Goal: Task Accomplishment & Management: Use online tool/utility

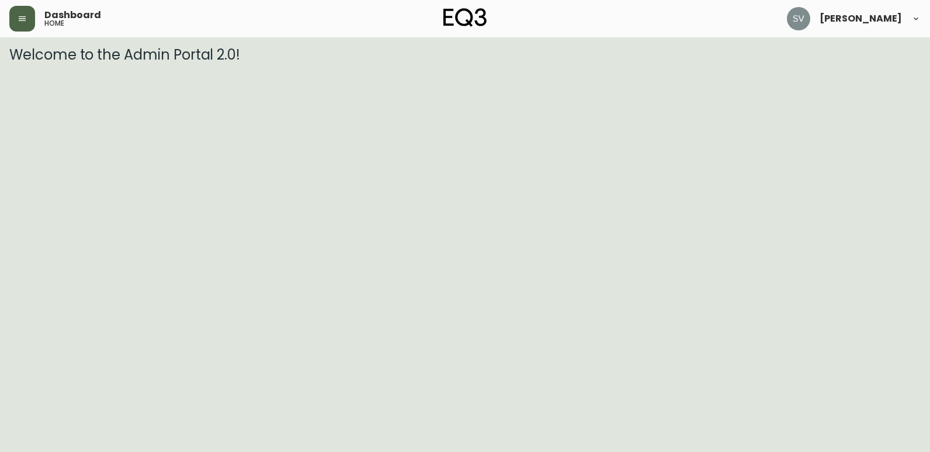
click at [17, 11] on button "button" at bounding box center [22, 19] width 26 height 26
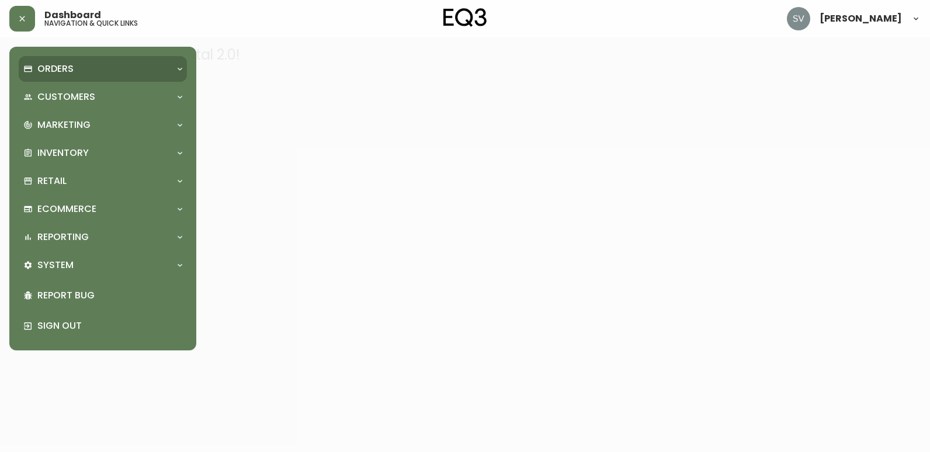
click at [103, 60] on div "Orders" at bounding box center [103, 69] width 168 height 26
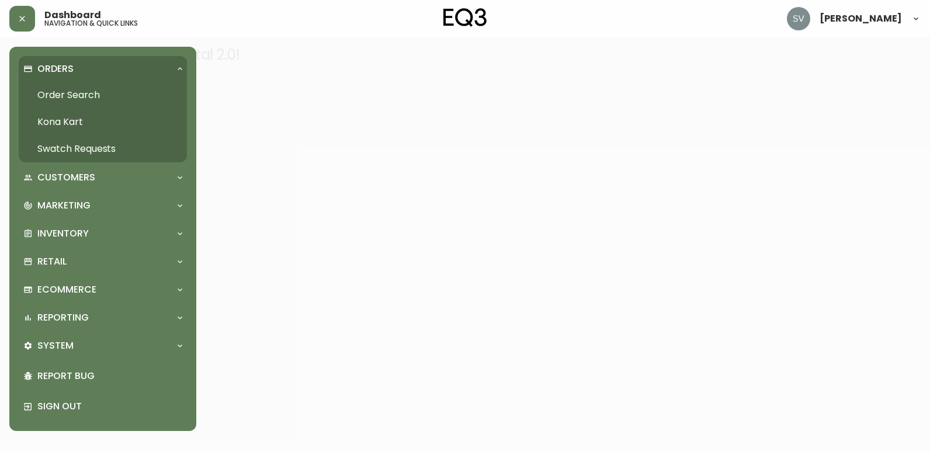
click at [143, 84] on link "Order Search" at bounding box center [103, 95] width 168 height 27
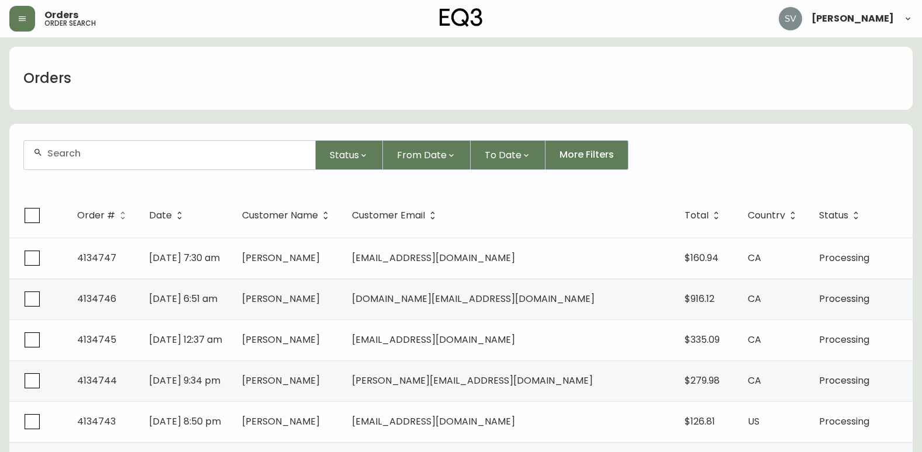
click at [189, 154] on input "text" at bounding box center [176, 153] width 258 height 11
type input "[PERSON_NAME]"
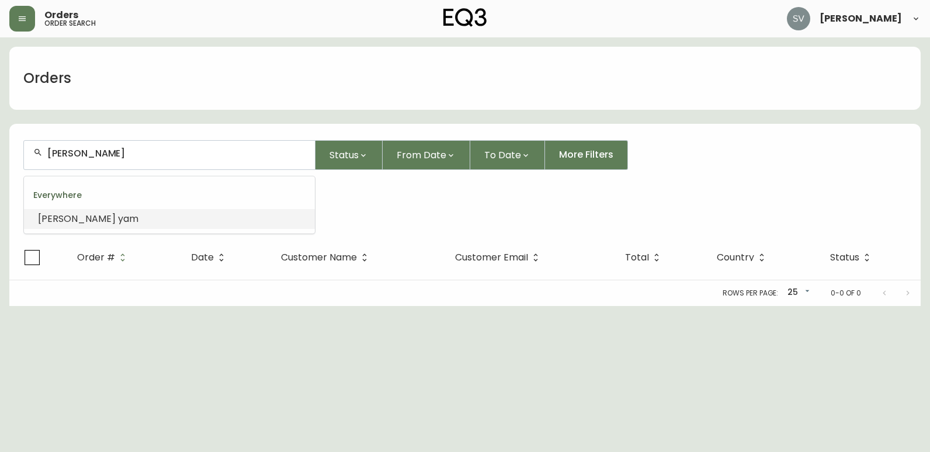
drag, startPoint x: 189, startPoint y: 154, endPoint x: -2, endPoint y: 129, distance: 193.3
click at [0, 129] on html "Orders order search [PERSON_NAME] Orders [PERSON_NAME] Status From Date To Date…" at bounding box center [465, 153] width 930 height 306
